Goal: Transaction & Acquisition: Purchase product/service

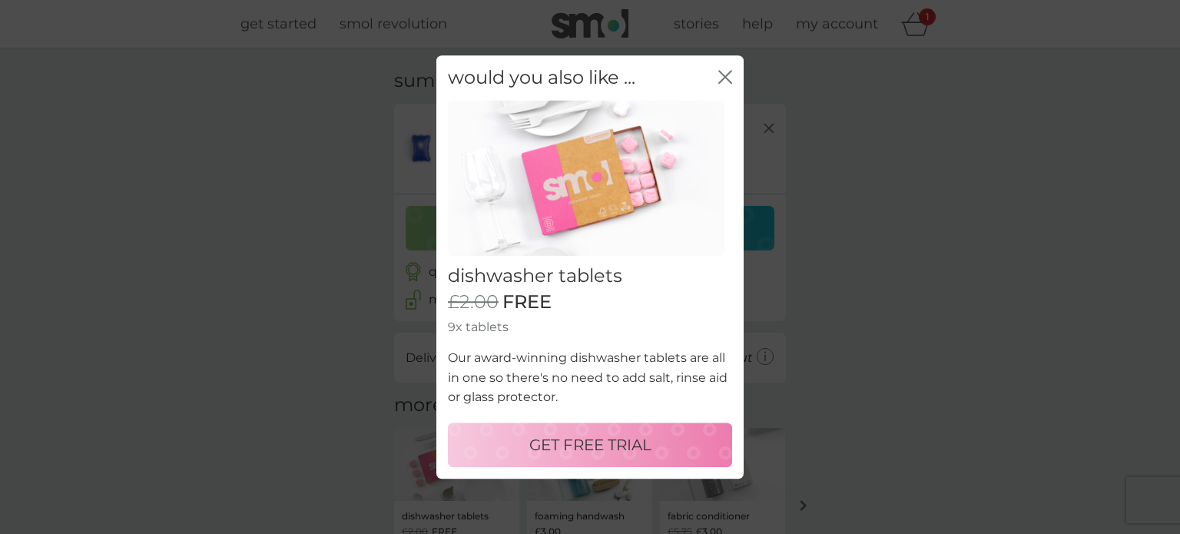
click at [730, 71] on icon "close" at bounding box center [728, 77] width 6 height 12
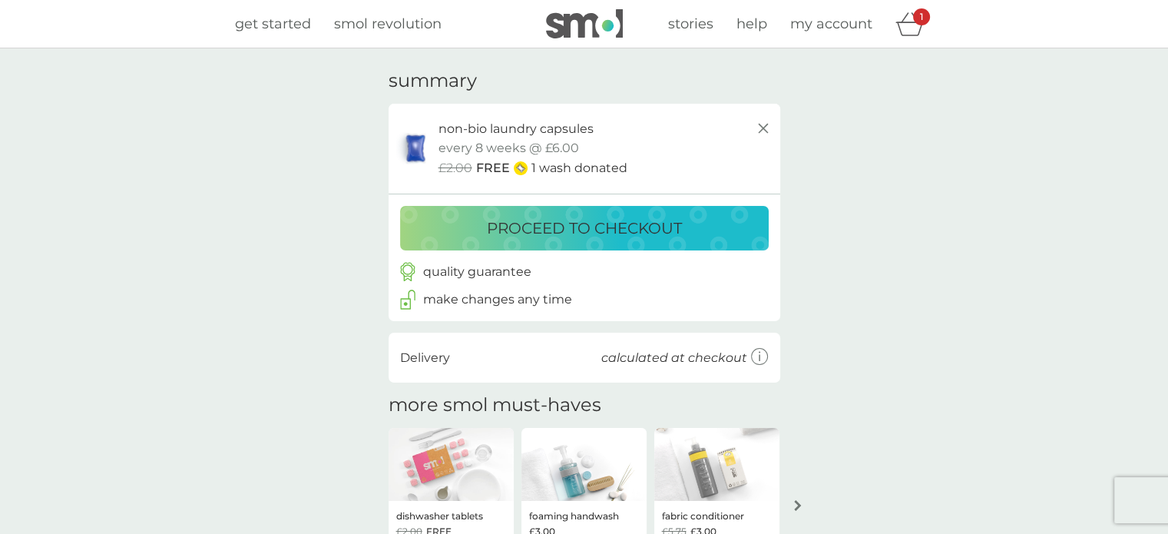
click at [445, 228] on div "proceed to checkout" at bounding box center [584, 228] width 338 height 25
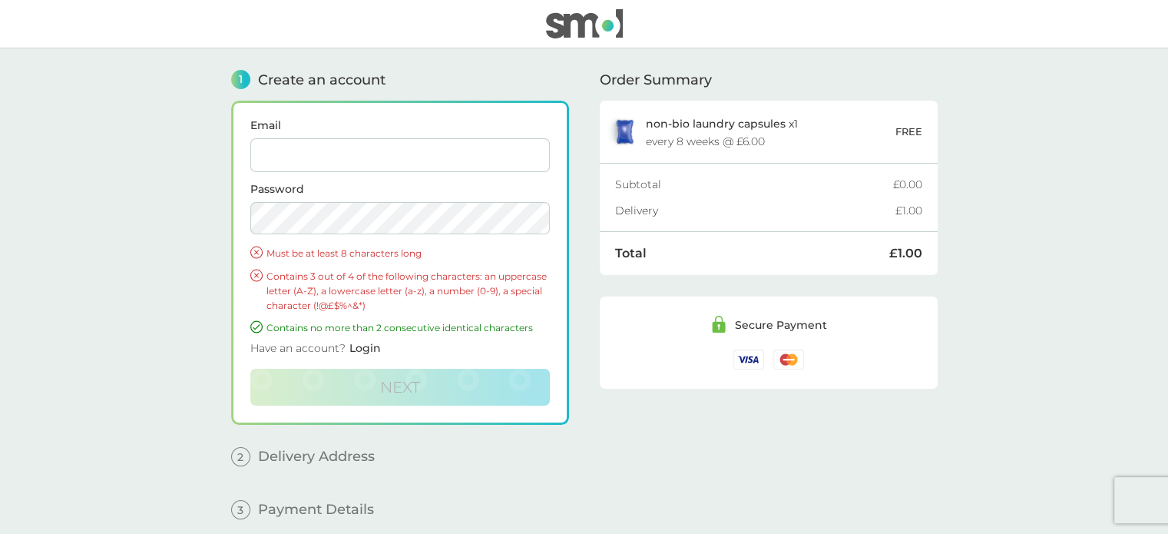
click at [392, 155] on input "Email" at bounding box center [399, 155] width 299 height 34
type input "[EMAIL_ADDRESS][DOMAIN_NAME]"
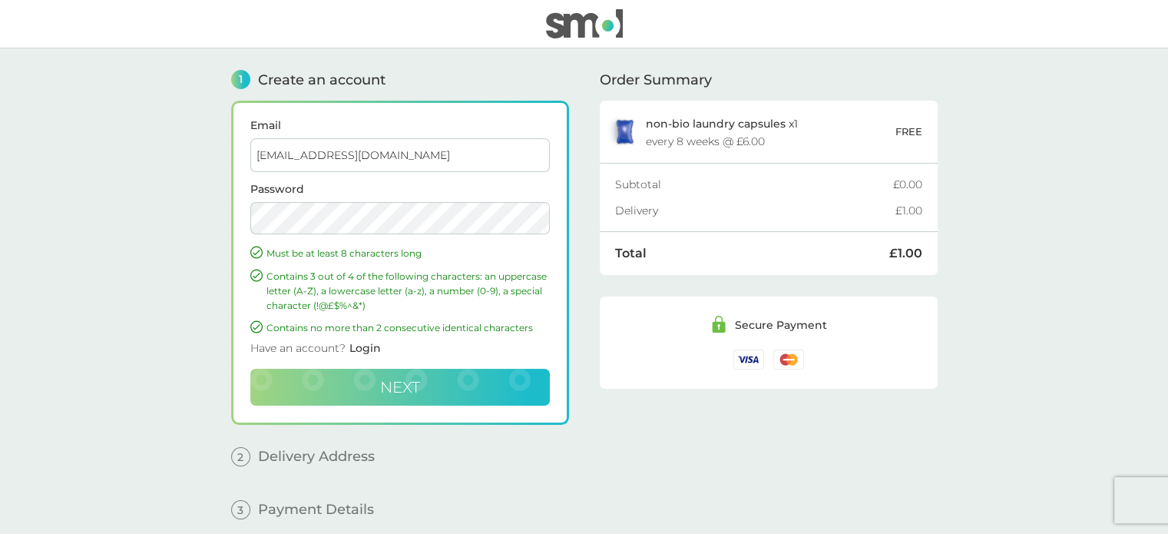
click at [350, 392] on button "Next" at bounding box center [399, 387] width 299 height 37
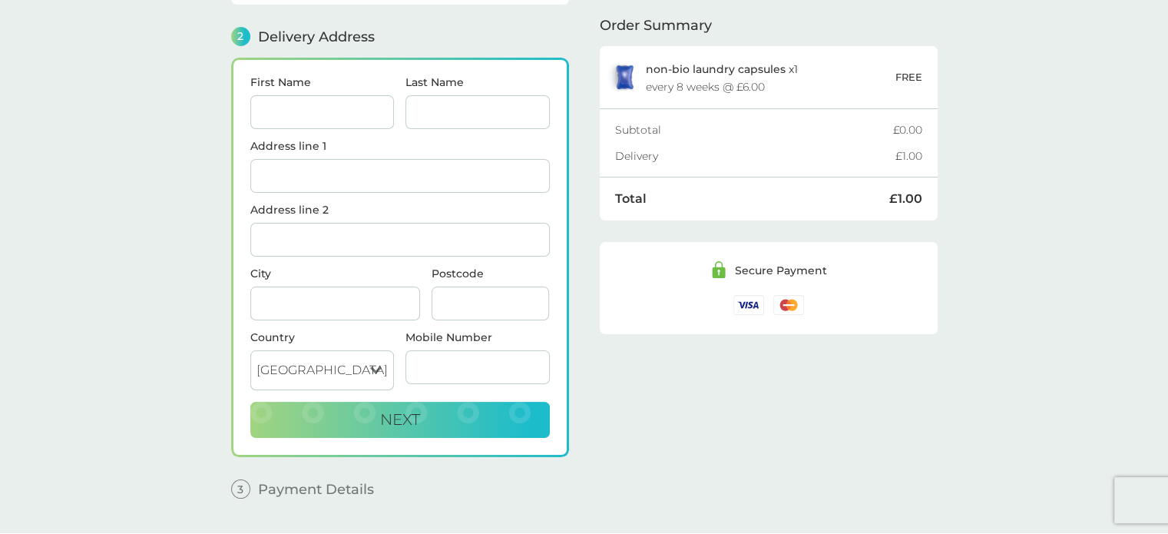
scroll to position [187, 0]
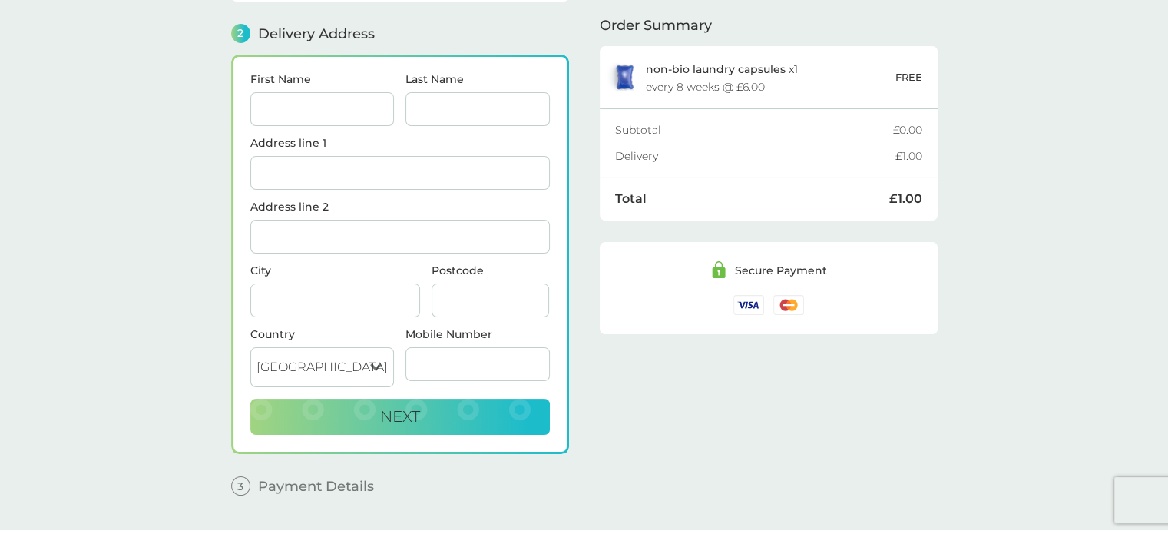
click at [316, 119] on input "First Name" at bounding box center [322, 109] width 144 height 34
type input "[PERSON_NAME]"
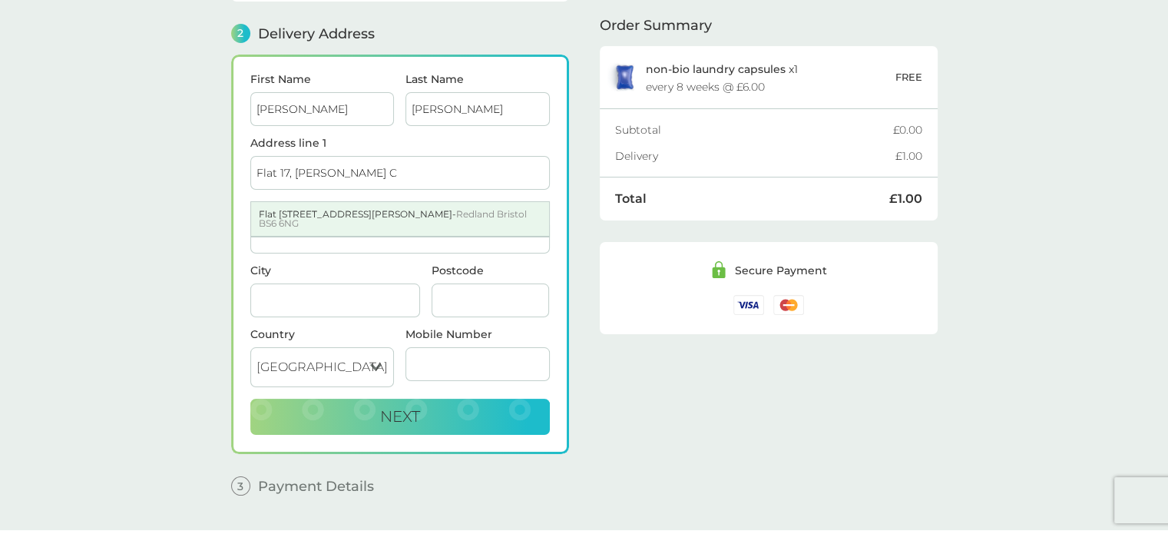
click at [285, 211] on div "[STREET_ADDRESS][PERSON_NAME]" at bounding box center [400, 219] width 298 height 34
type input "Flat [STREET_ADDRESS][PERSON_NAME]"
type input "[GEOGRAPHIC_DATA]"
type input "BS6 6NG"
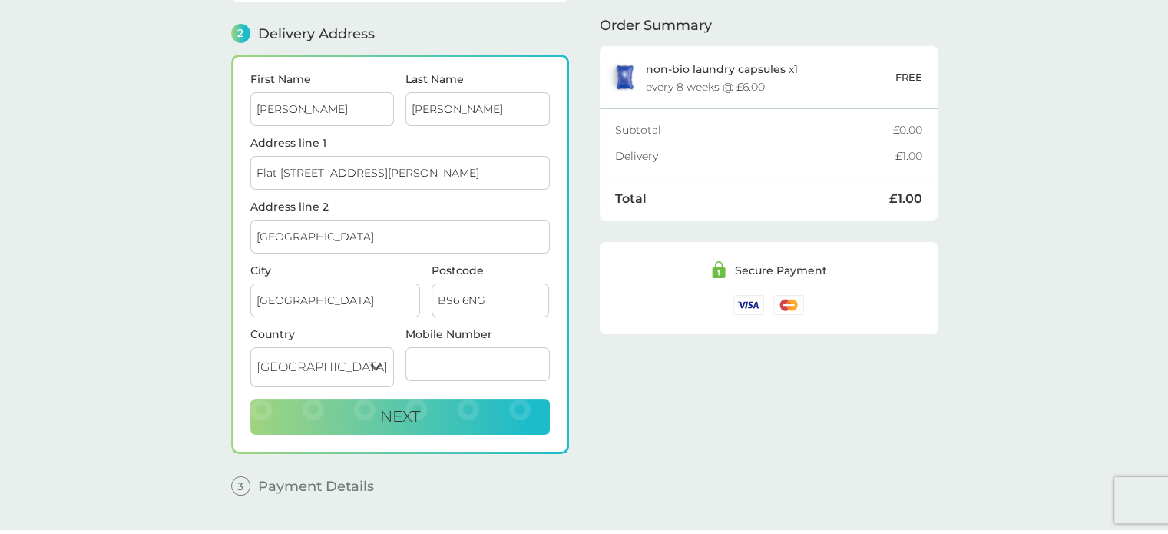
click at [293, 349] on select "[GEOGRAPHIC_DATA] [GEOGRAPHIC_DATA] [GEOGRAPHIC_DATA] [GEOGRAPHIC_DATA]" at bounding box center [322, 367] width 144 height 40
click at [435, 359] on input "Mobile Number" at bounding box center [477, 364] width 144 height 34
click at [383, 407] on span "Next" at bounding box center [400, 416] width 40 height 18
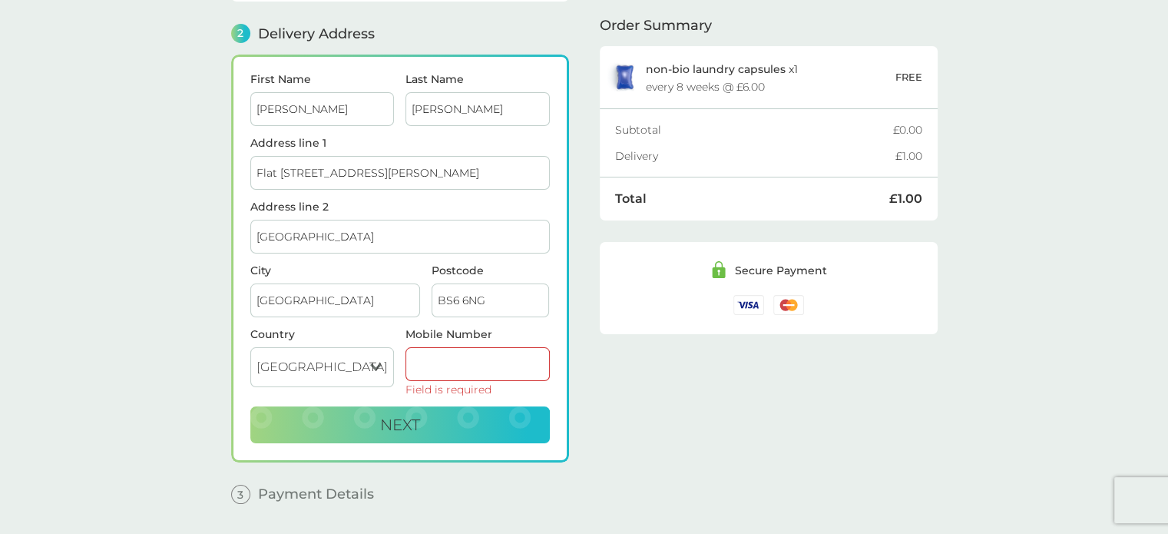
click at [473, 349] on input "Mobile Number" at bounding box center [477, 364] width 144 height 34
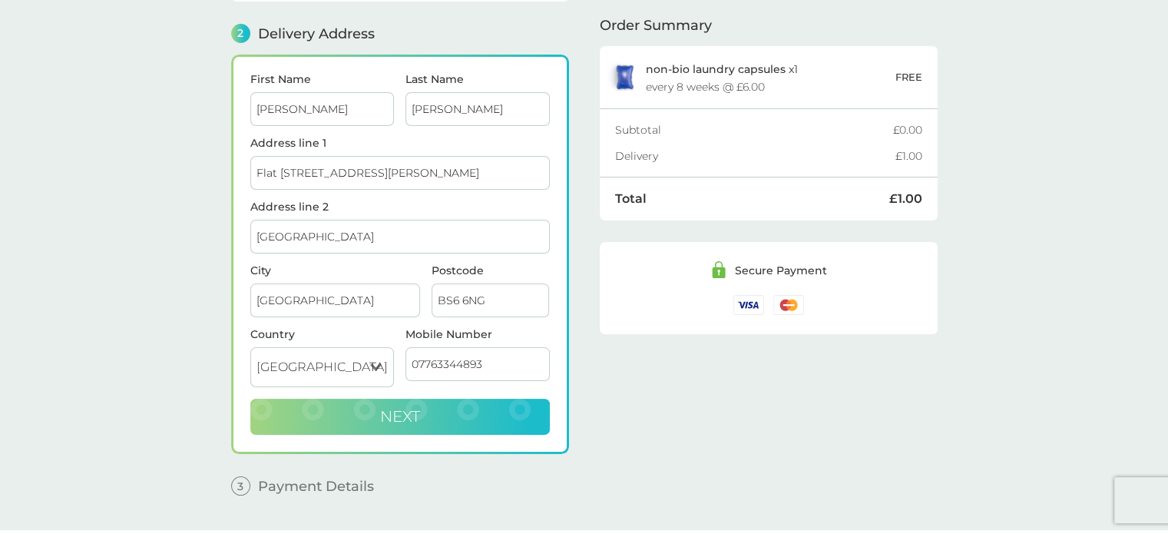
type input "07763344893"
click at [376, 409] on button "Next" at bounding box center [399, 417] width 299 height 37
checkbox input "true"
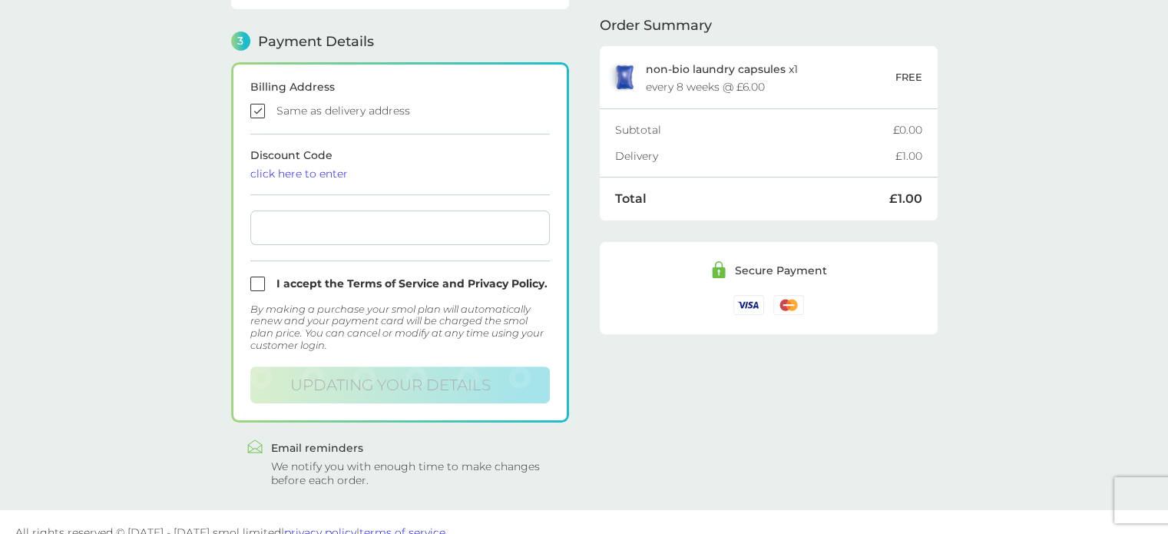
scroll to position [437, 0]
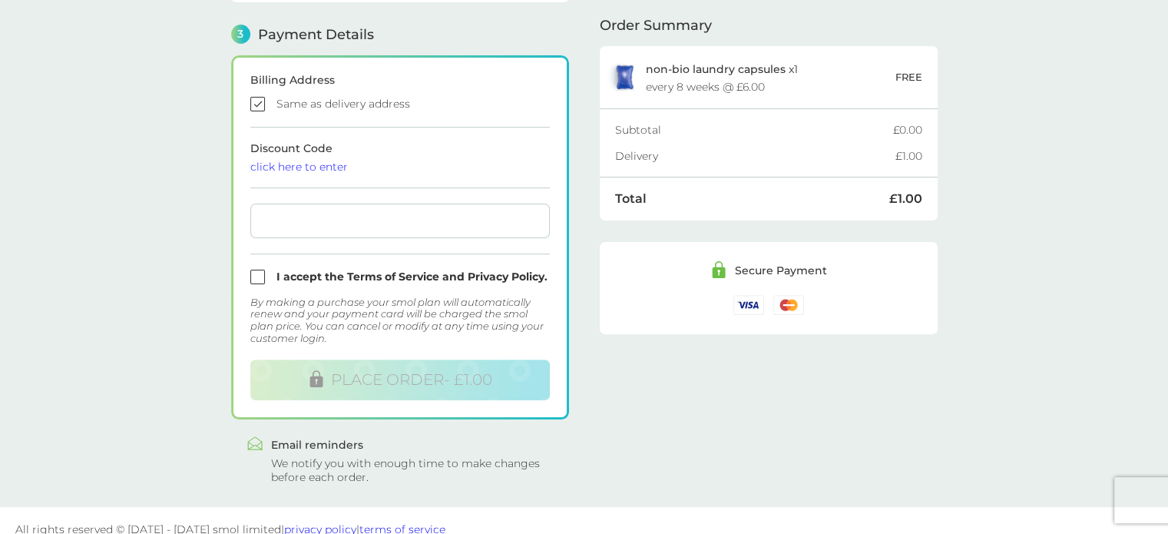
click at [258, 273] on input "checkbox" at bounding box center [399, 277] width 299 height 15
checkbox input "true"
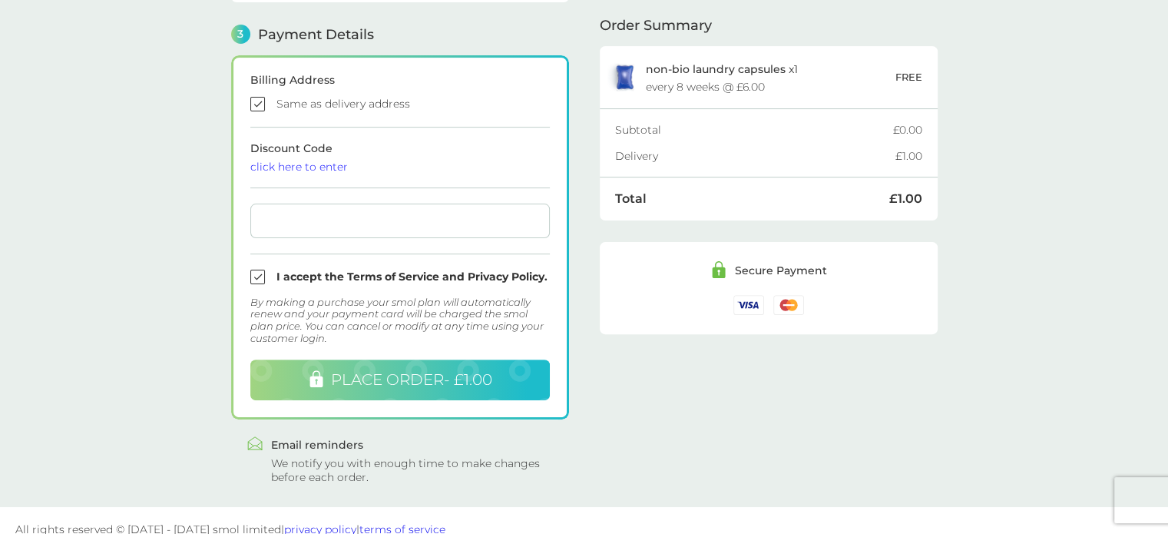
click at [368, 375] on span "PLACE ORDER - £1.00" at bounding box center [411, 379] width 161 height 18
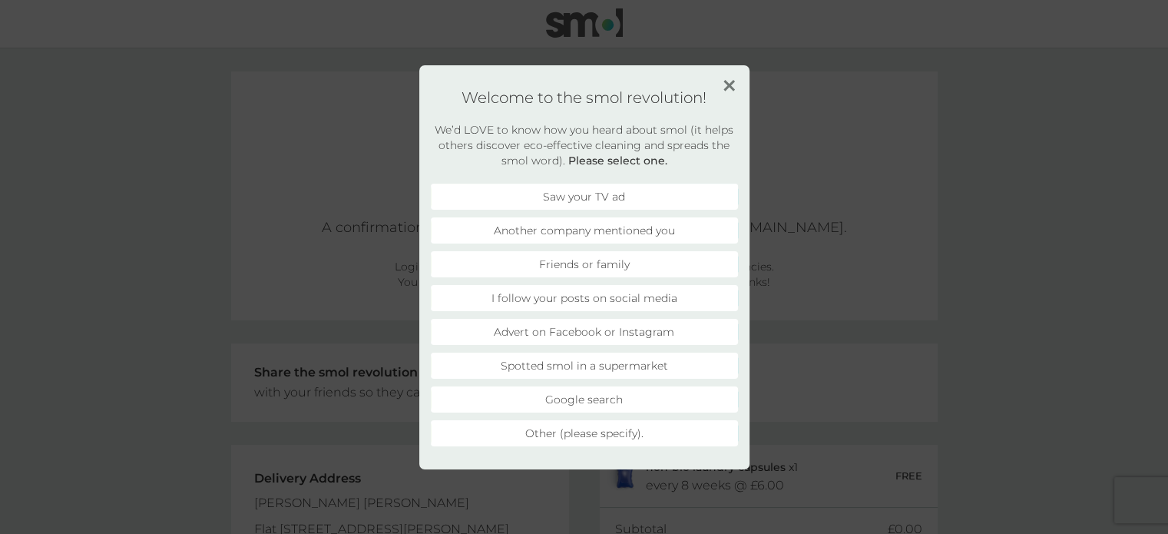
click at [724, 82] on img at bounding box center [729, 86] width 12 height 12
